Goal: Information Seeking & Learning: Learn about a topic

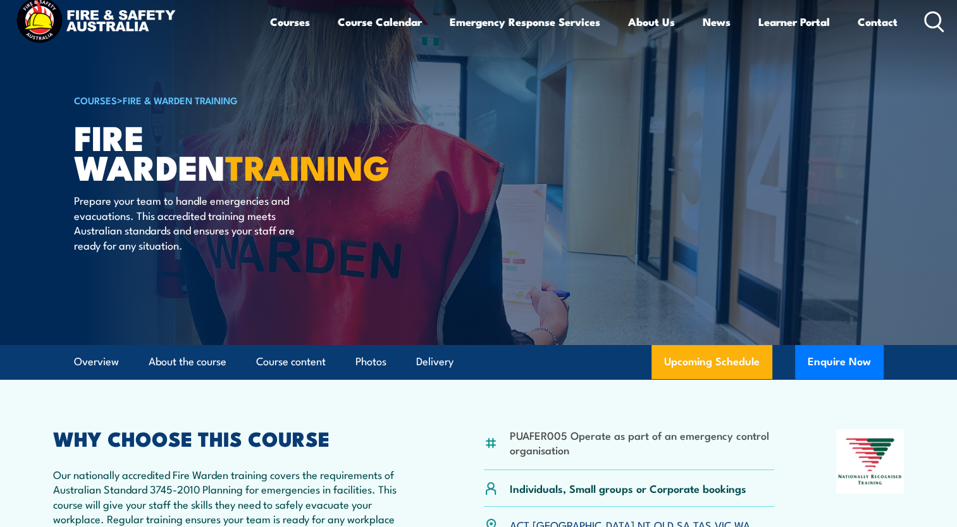
scroll to position [21, 0]
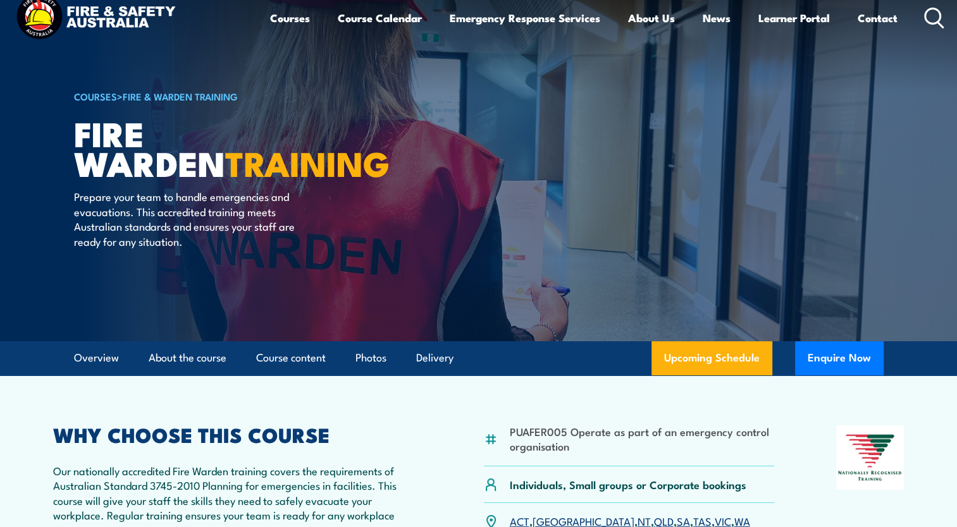
click at [102, 98] on link "COURSES" at bounding box center [95, 96] width 43 height 14
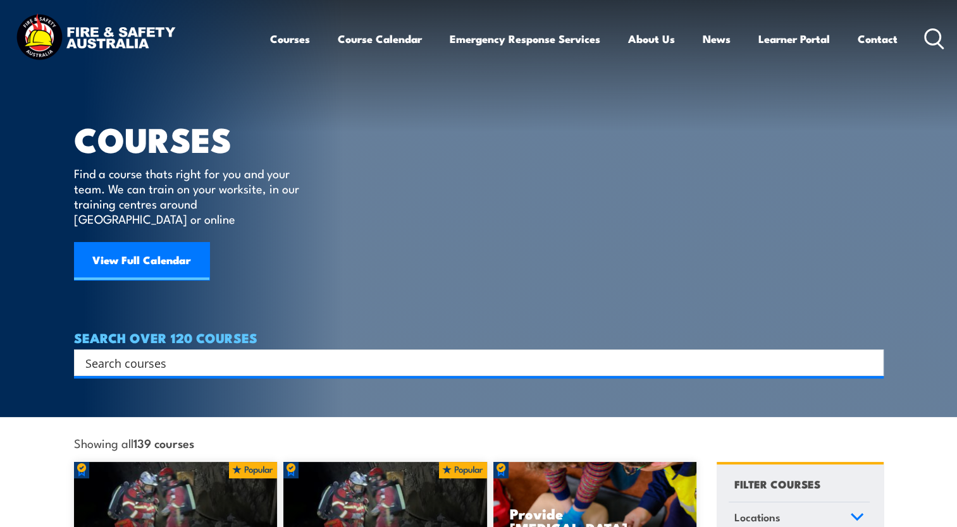
click at [192, 353] on input "Search input" at bounding box center [470, 362] width 770 height 19
type input "health"
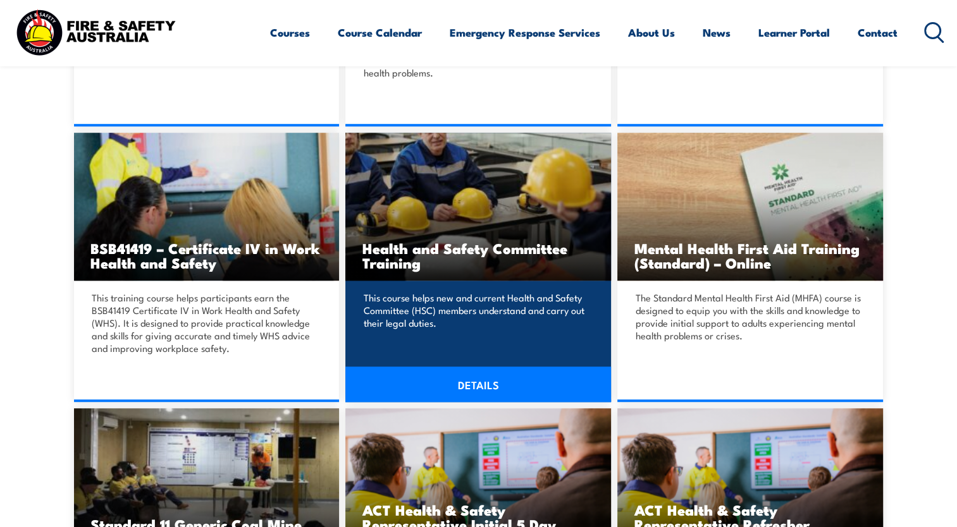
scroll to position [864, 0]
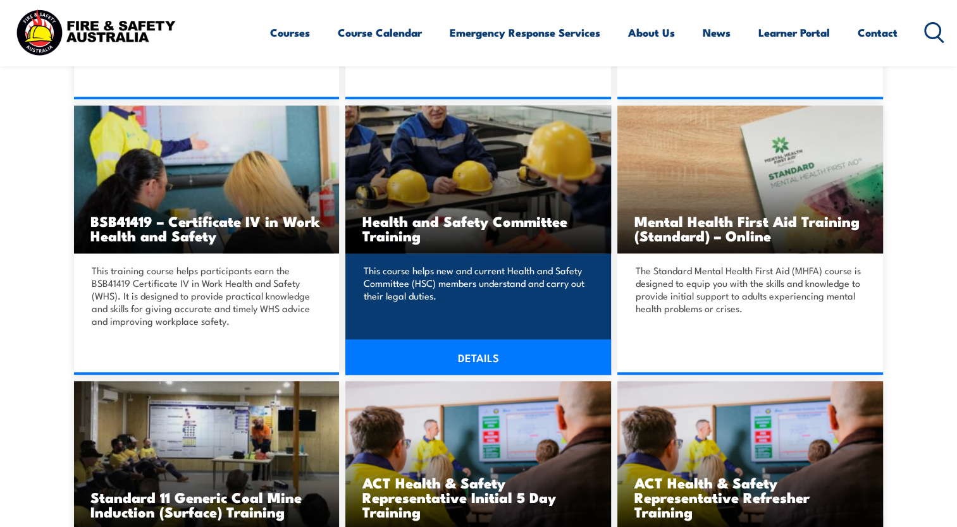
click at [468, 219] on h3 "Health and Safety Committee Training" at bounding box center [478, 228] width 233 height 29
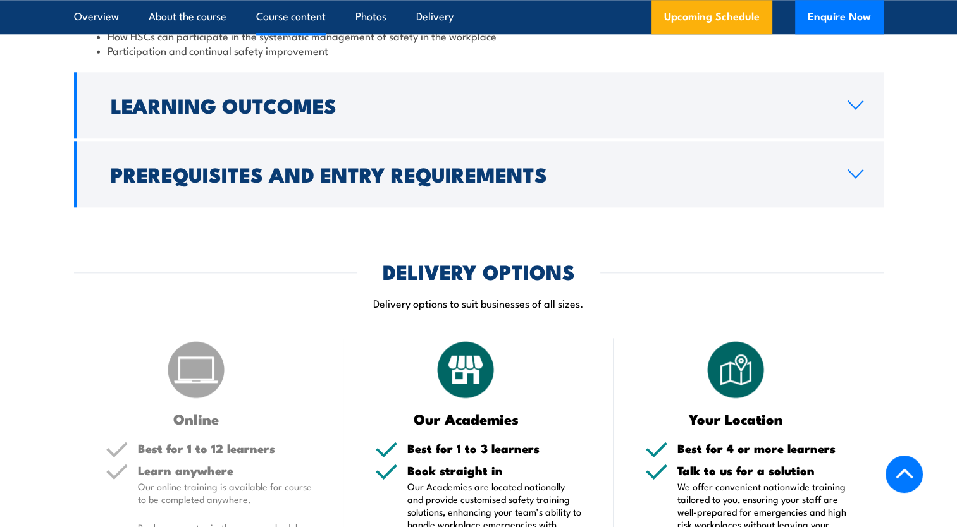
scroll to position [1349, 0]
